Goal: Task Accomplishment & Management: Use online tool/utility

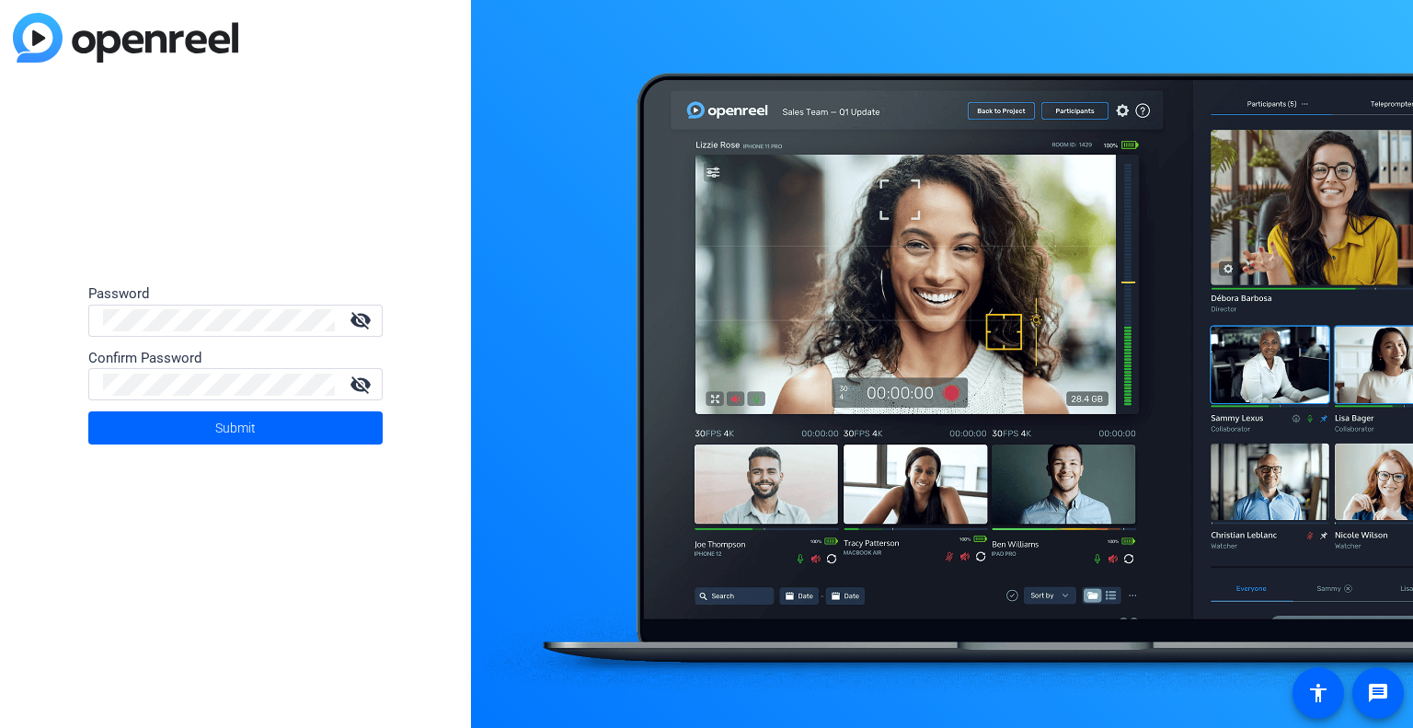
click at [272, 301] on div "Password" at bounding box center [235, 293] width 294 height 21
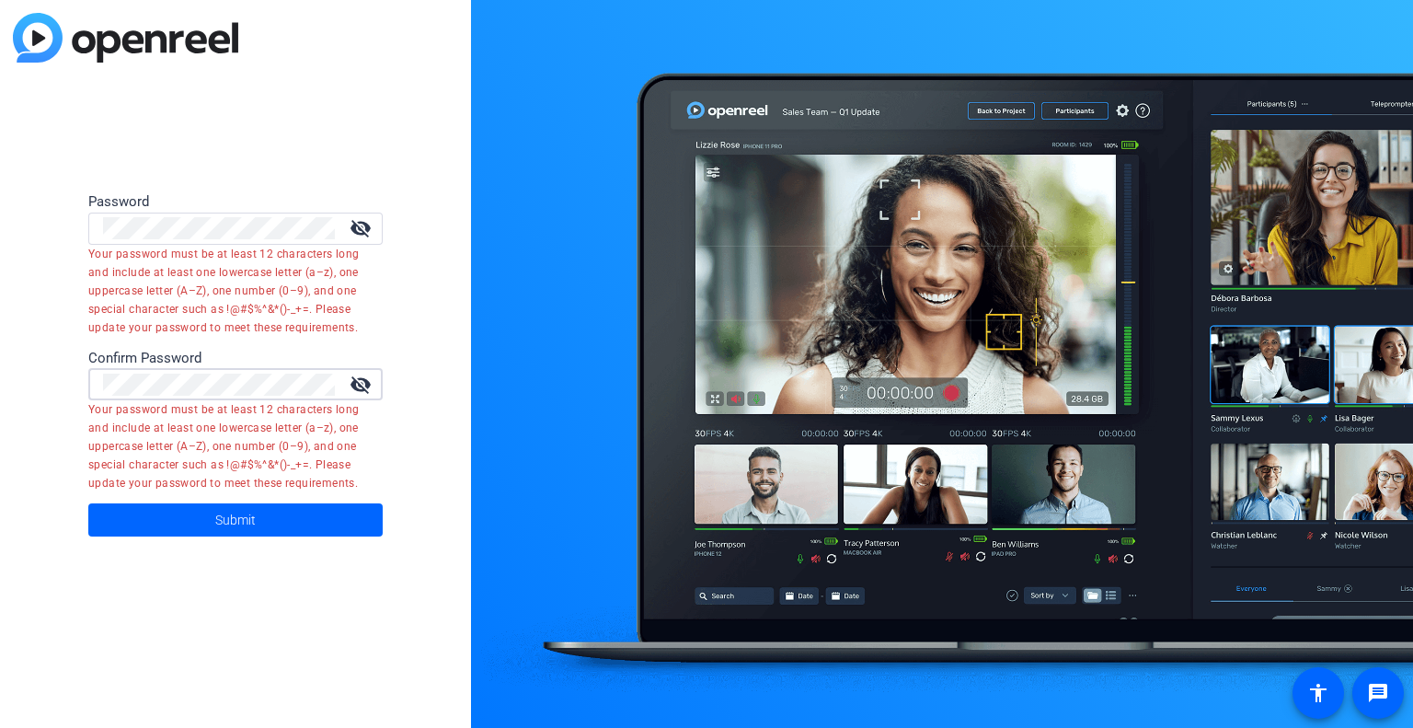
click at [310, 239] on div at bounding box center [219, 228] width 232 height 32
click at [361, 228] on mat-icon "visibility_off" at bounding box center [361, 228] width 44 height 22
click at [361, 228] on mat-icon "visibility" at bounding box center [361, 228] width 44 height 22
click at [353, 224] on mat-icon "visibility_off" at bounding box center [361, 228] width 44 height 22
click at [366, 268] on mat-error "Your password must be at least 12 characters long and include at least one lowe…" at bounding box center [228, 291] width 280 height 92
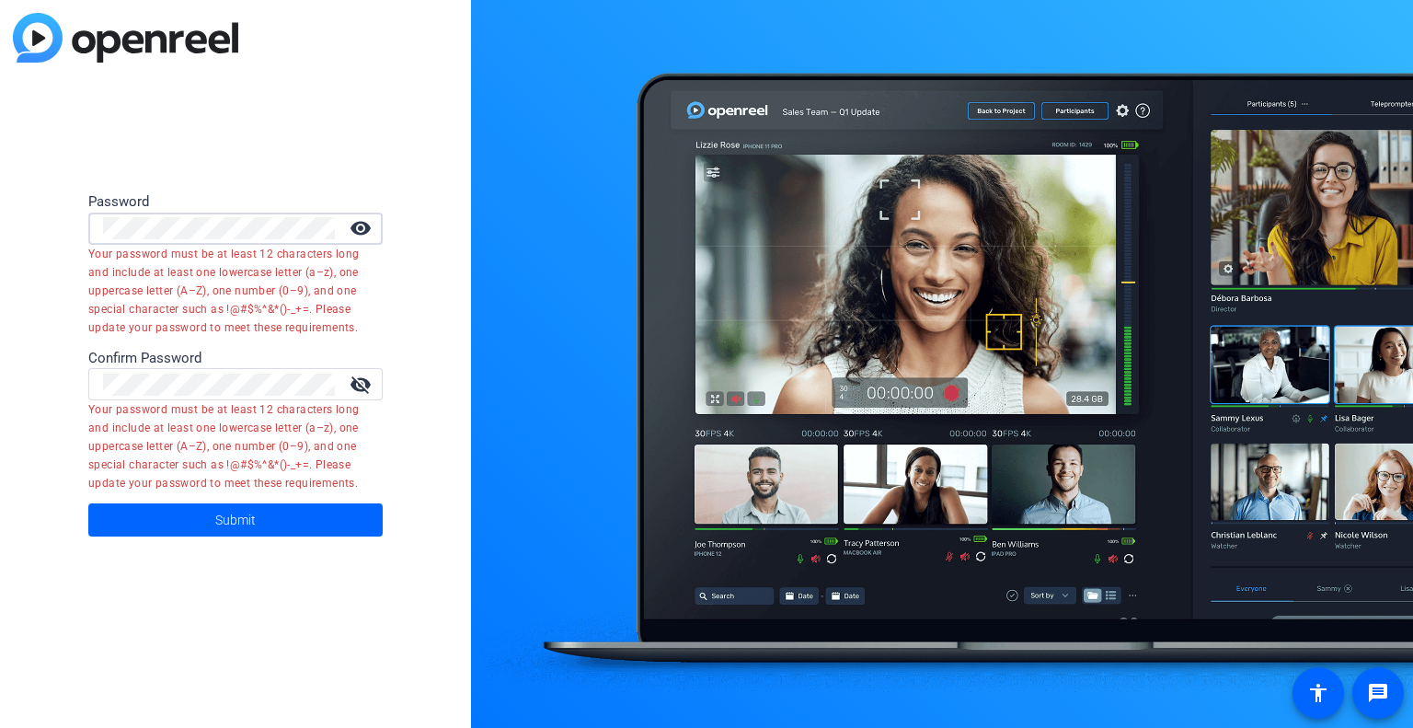
click at [29, 235] on div "Password visibility Your password must be at least 12 characters long and inclu…" at bounding box center [235, 364] width 471 height 728
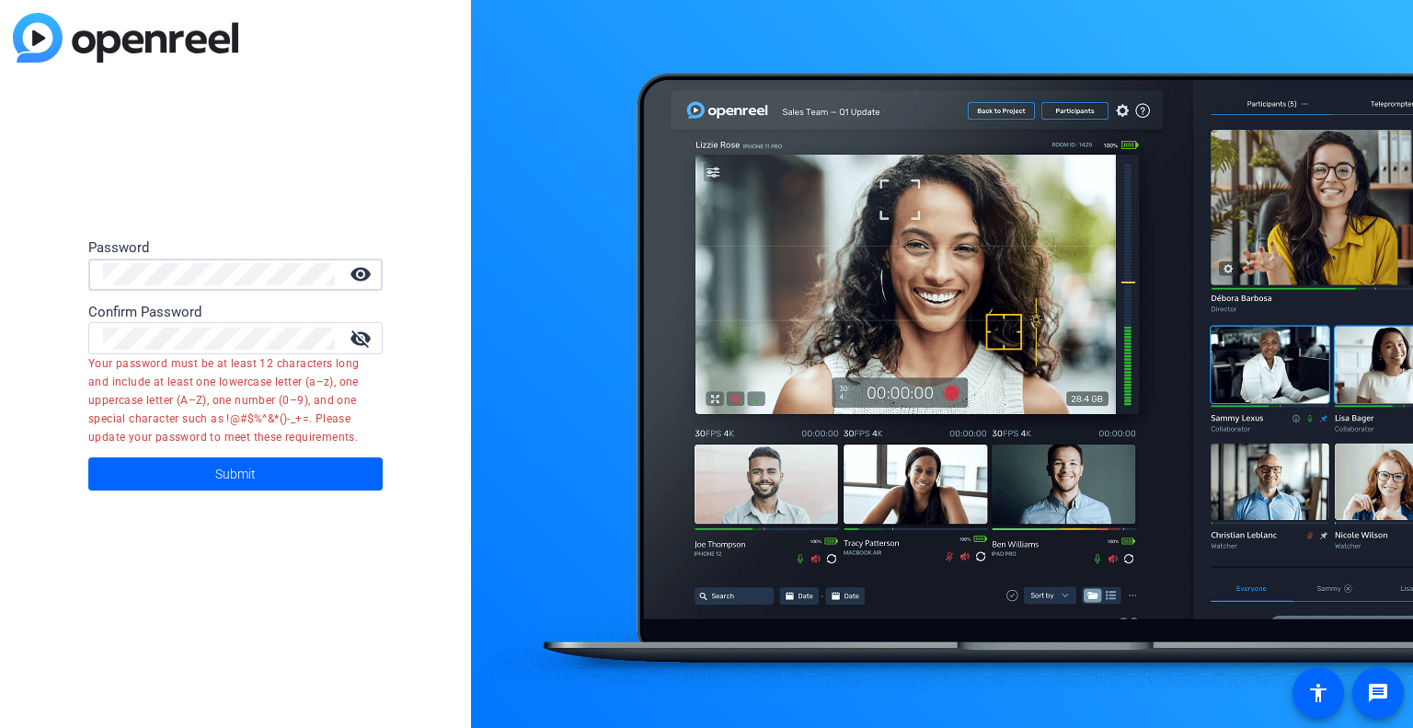
click at [366, 332] on mat-icon "visibility_off" at bounding box center [361, 338] width 44 height 22
click at [361, 334] on mat-icon "visibility" at bounding box center [361, 338] width 44 height 22
click at [361, 334] on mat-icon "visibility_off" at bounding box center [361, 338] width 44 height 22
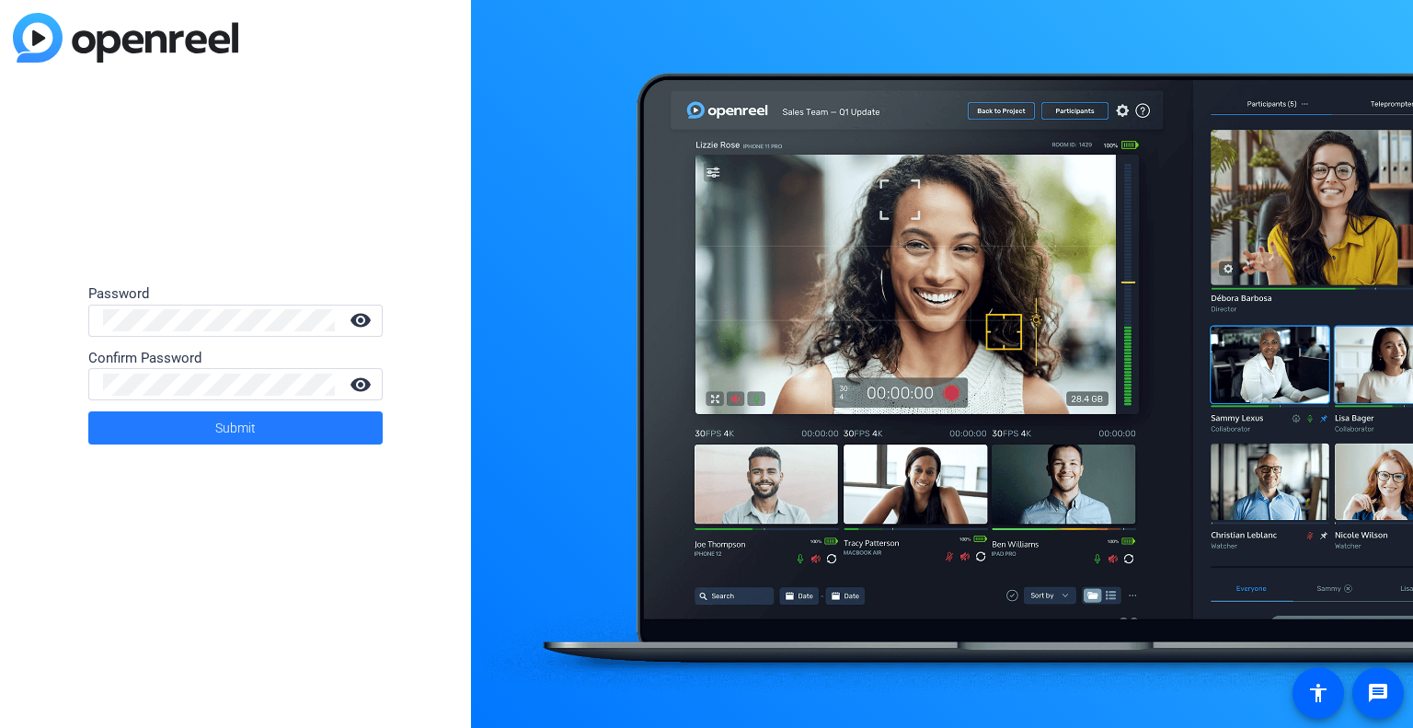
click at [265, 419] on span at bounding box center [235, 428] width 294 height 44
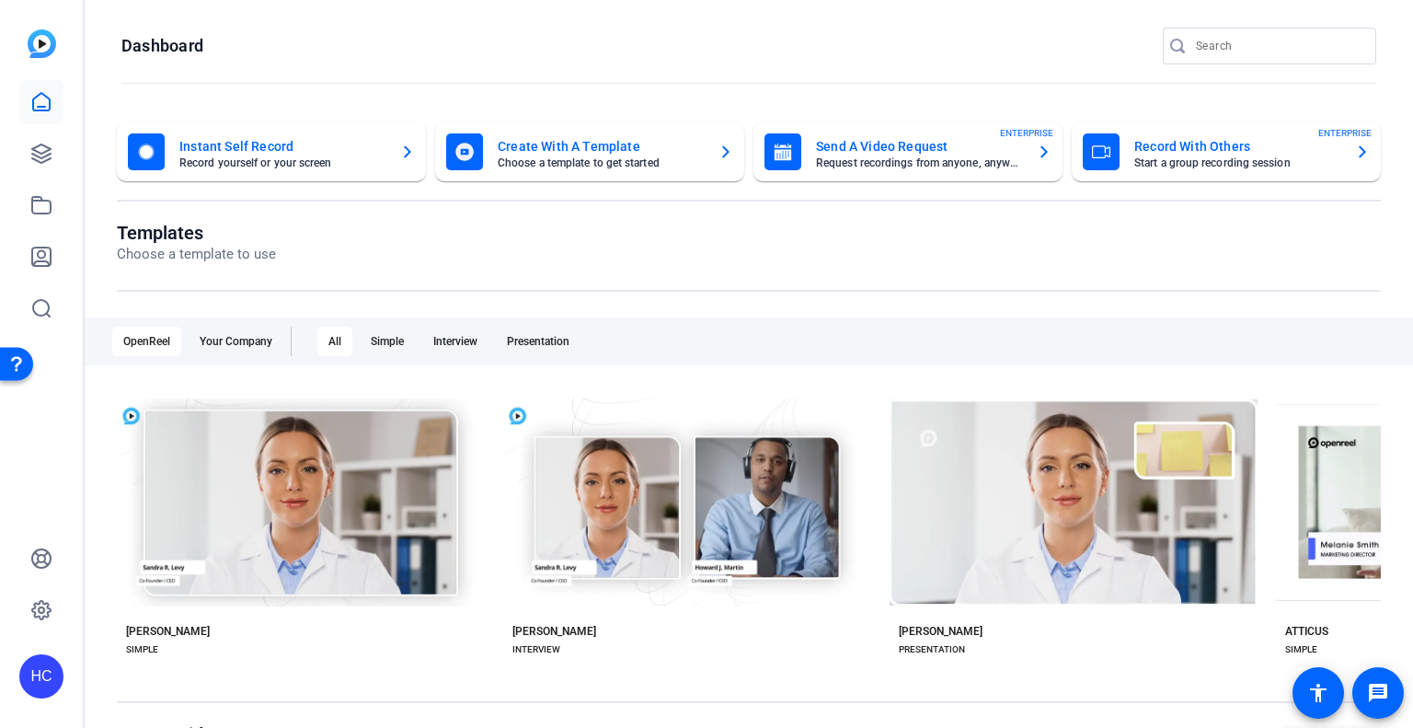
click at [465, 240] on openreel-page-title "Templates Choose a template to use" at bounding box center [749, 243] width 1264 height 43
click at [970, 168] on div "Send A Video Request Request recordings from anyone, anywhere ENTERPRISE" at bounding box center [907, 151] width 287 height 37
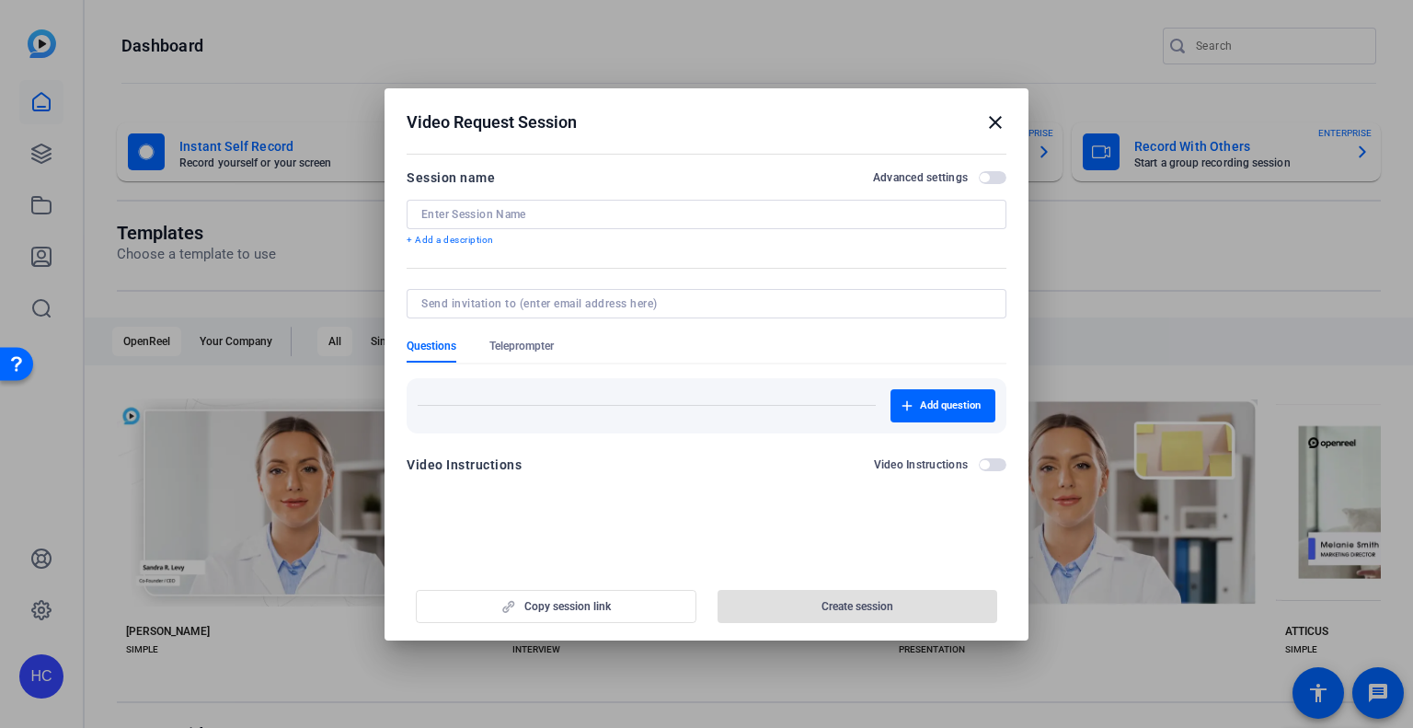
click at [997, 120] on mat-icon "close" at bounding box center [995, 122] width 22 height 22
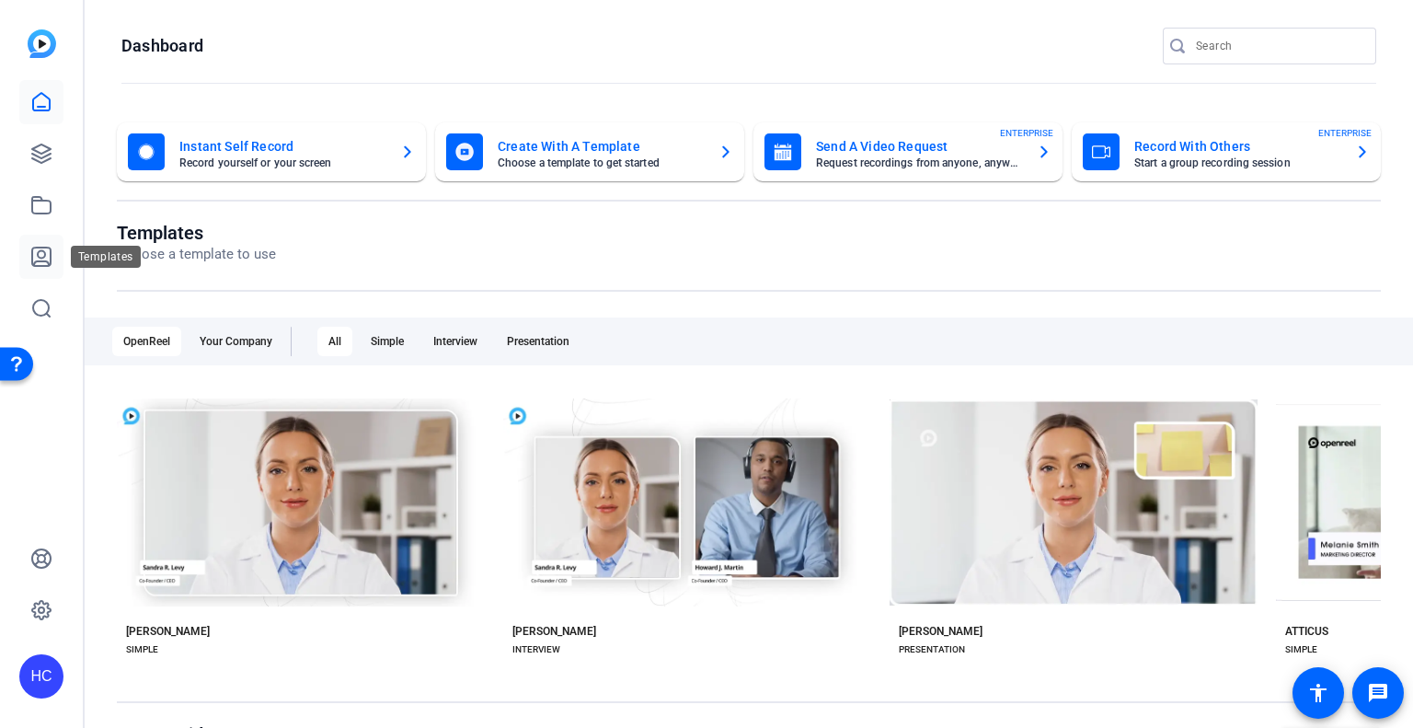
click at [47, 247] on icon at bounding box center [41, 256] width 18 height 18
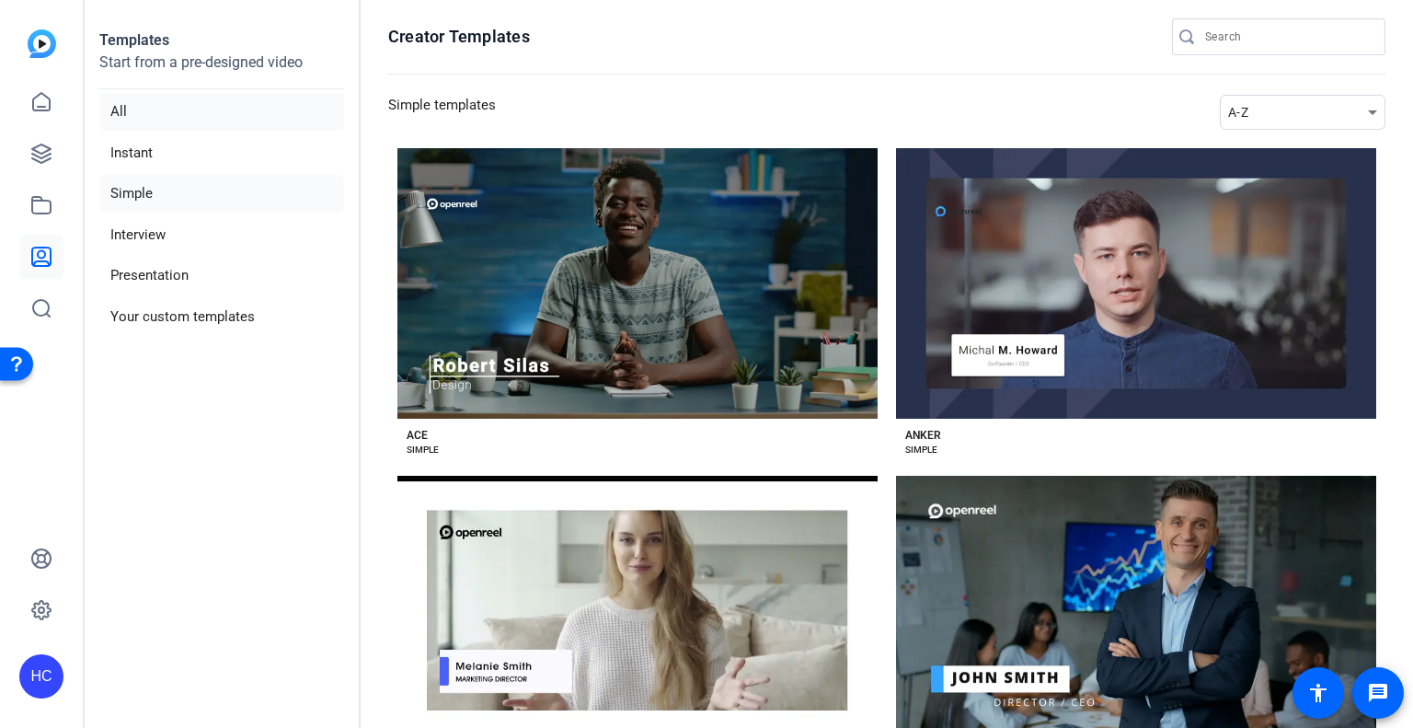
click at [190, 98] on li "All" at bounding box center [221, 112] width 245 height 38
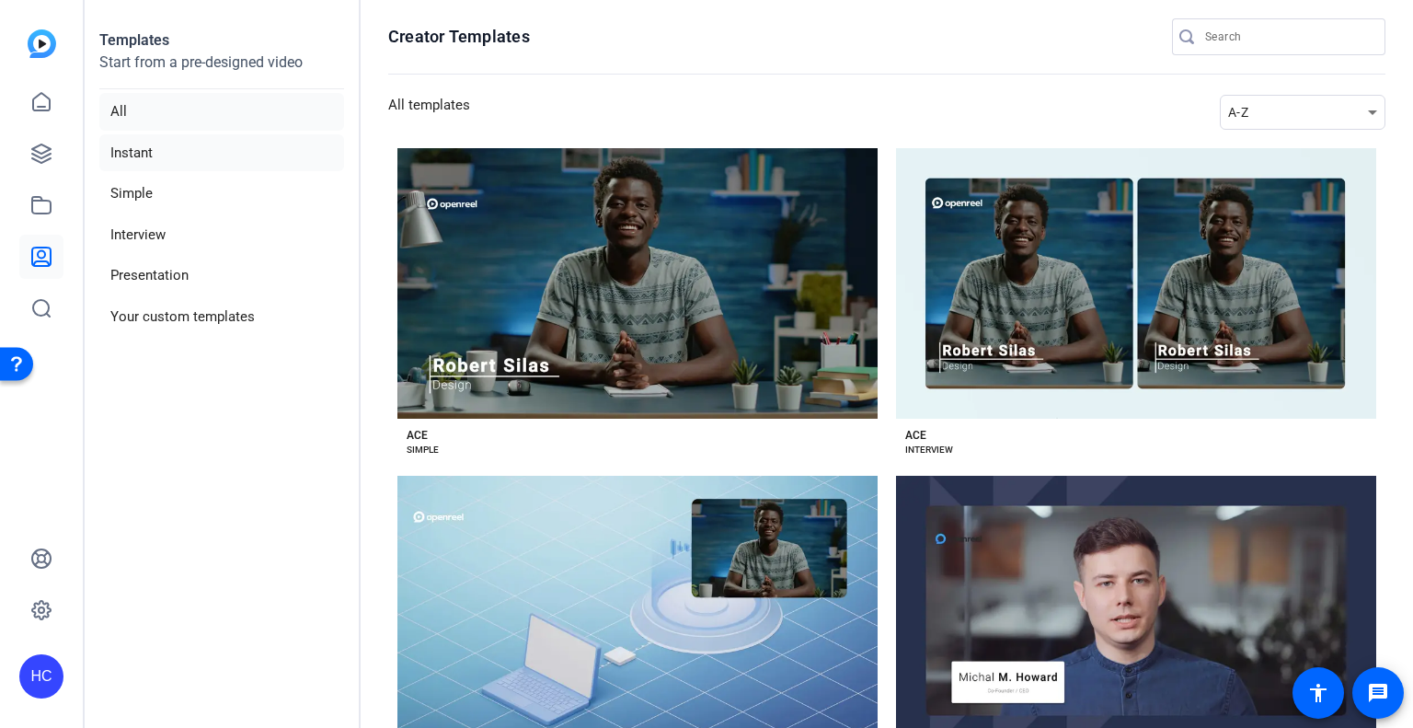
click at [189, 134] on li "Instant" at bounding box center [221, 153] width 245 height 38
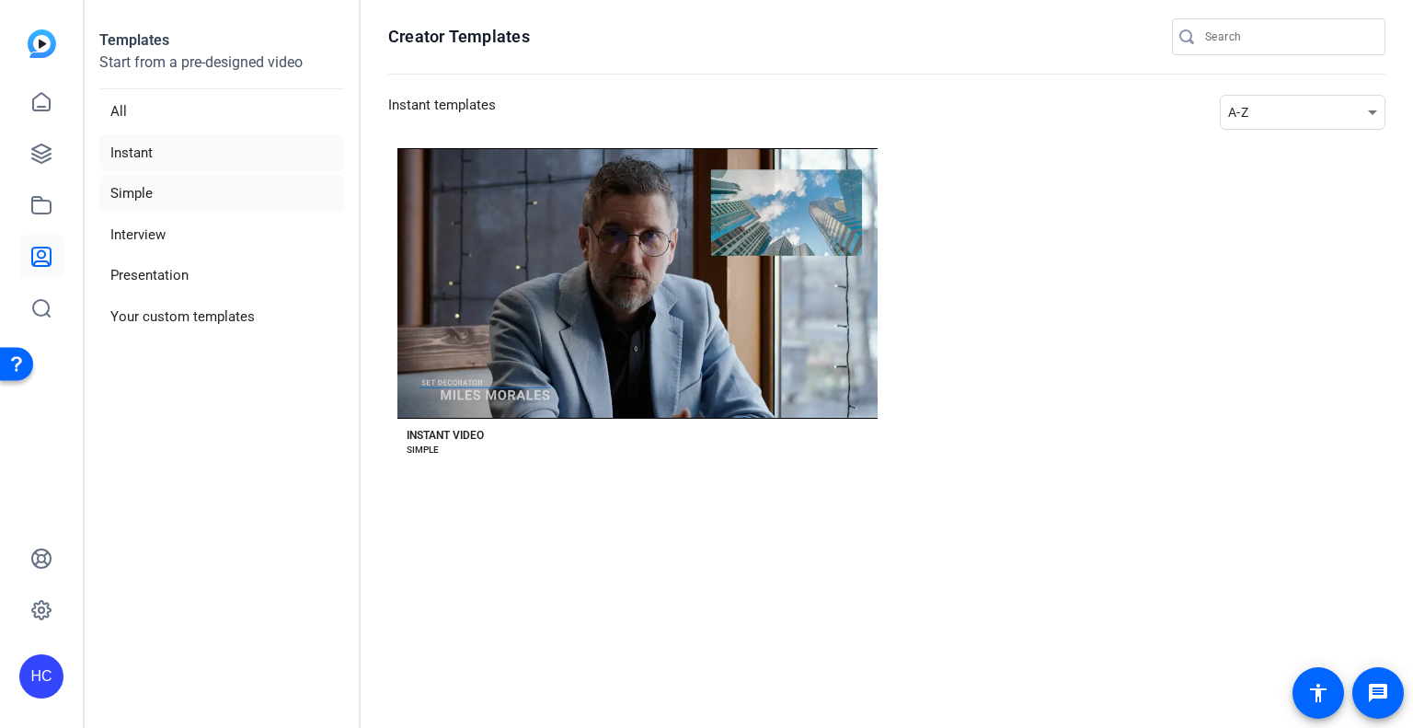
click at [195, 204] on li "Simple" at bounding box center [221, 194] width 245 height 38
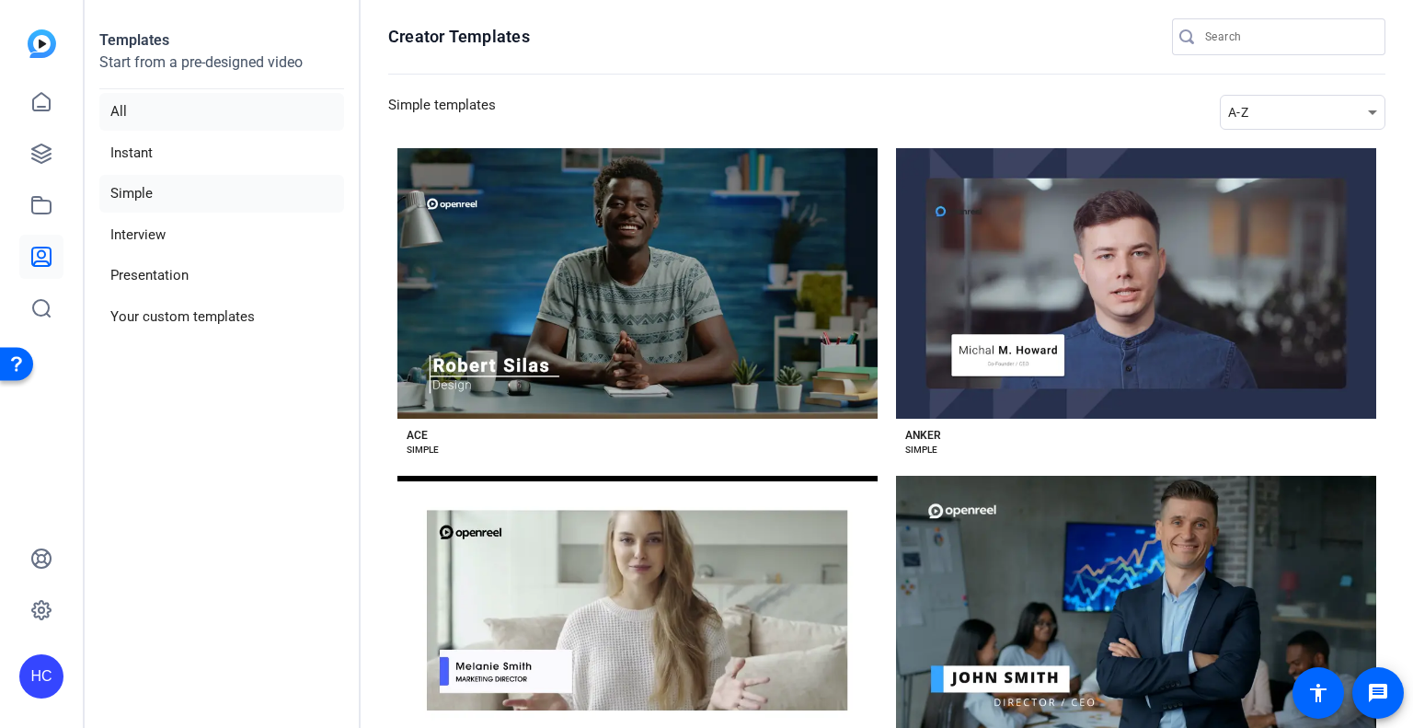
click at [186, 103] on li "All" at bounding box center [221, 112] width 245 height 38
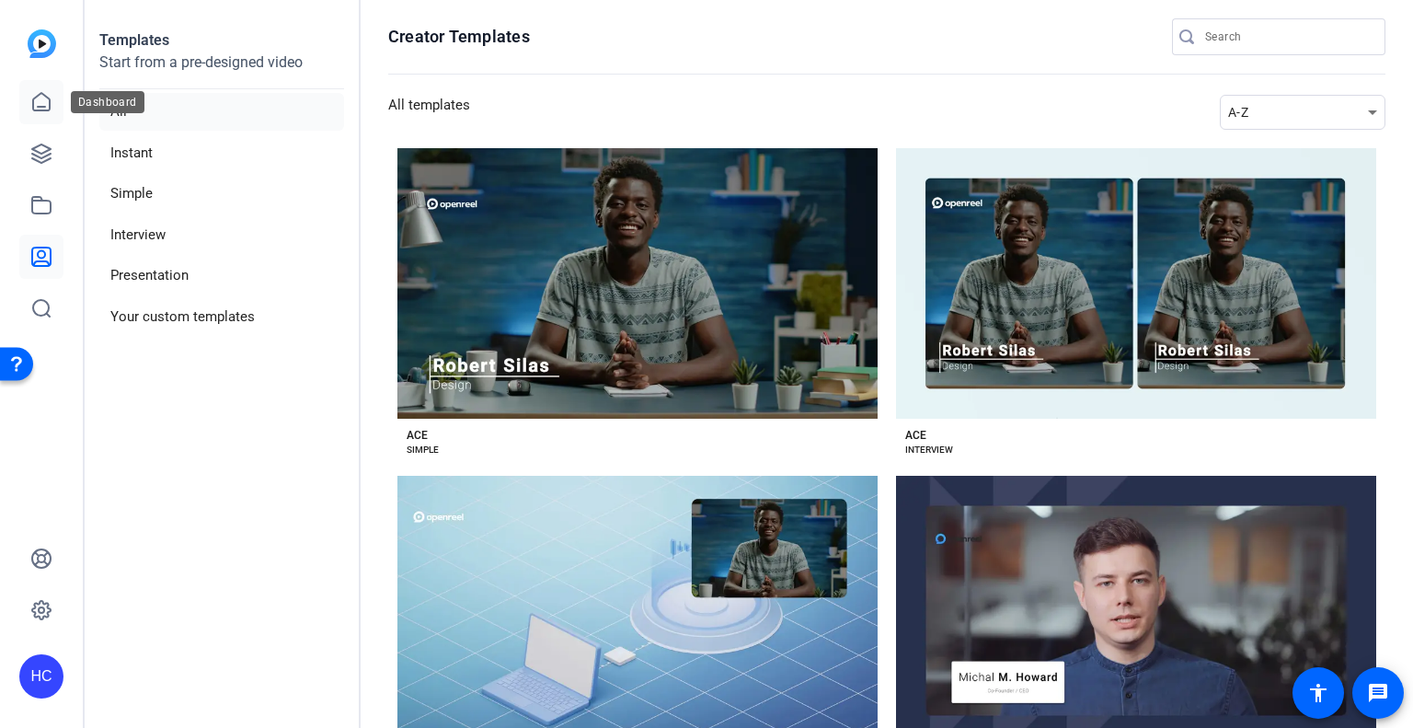
click at [47, 87] on link at bounding box center [41, 102] width 44 height 44
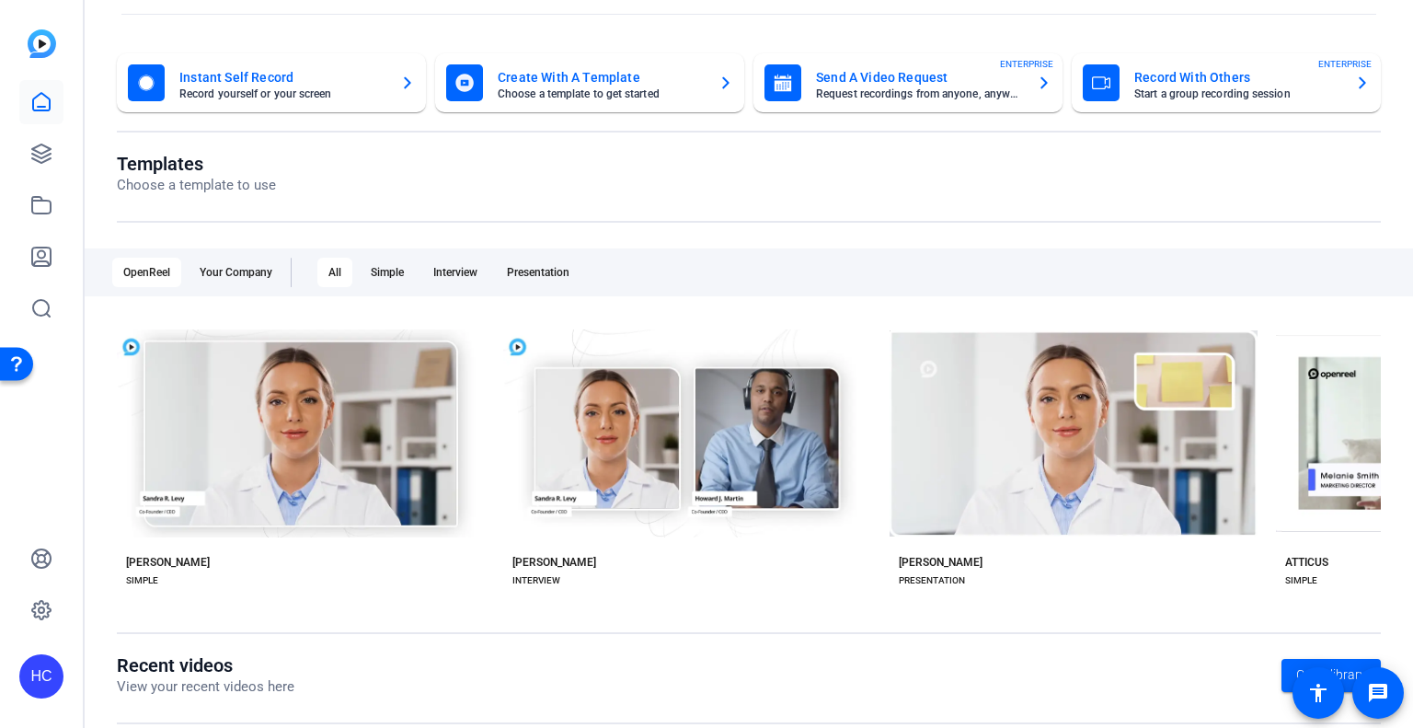
scroll to position [140, 0]
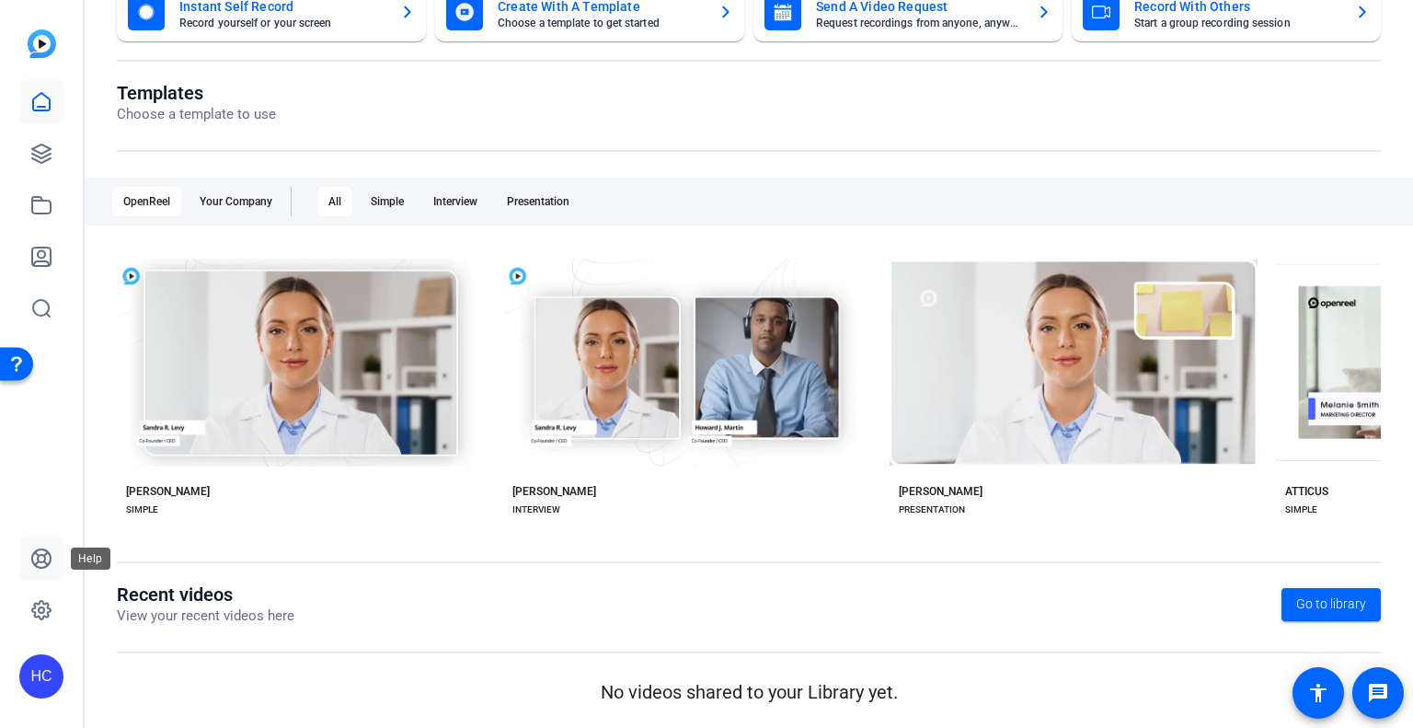
click at [49, 544] on link at bounding box center [41, 558] width 44 height 44
